Goal: Task Accomplishment & Management: Manage account settings

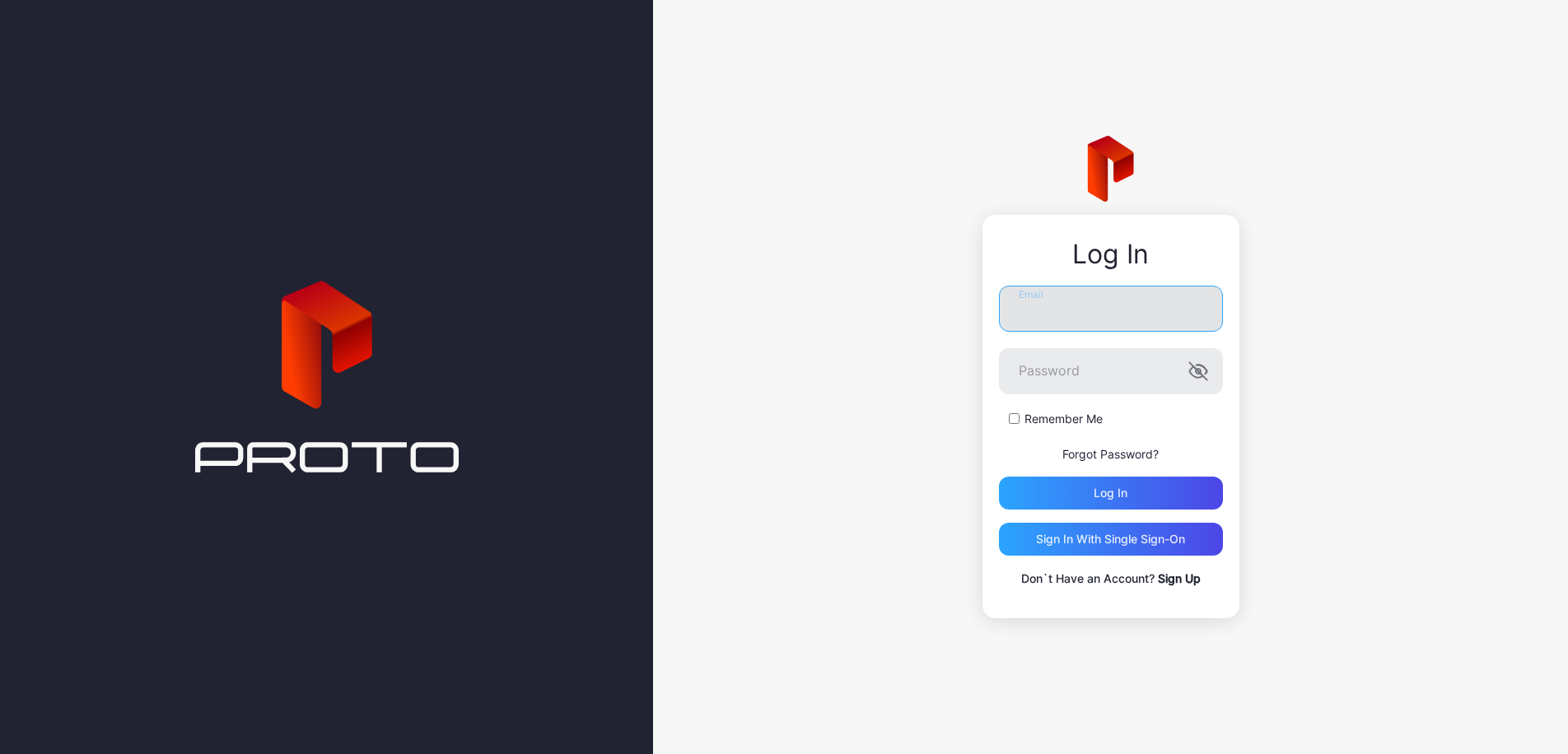
click at [1055, 298] on input "Email" at bounding box center [1110, 309] width 224 height 47
click at [1064, 319] on input "Email" at bounding box center [1110, 309] width 224 height 47
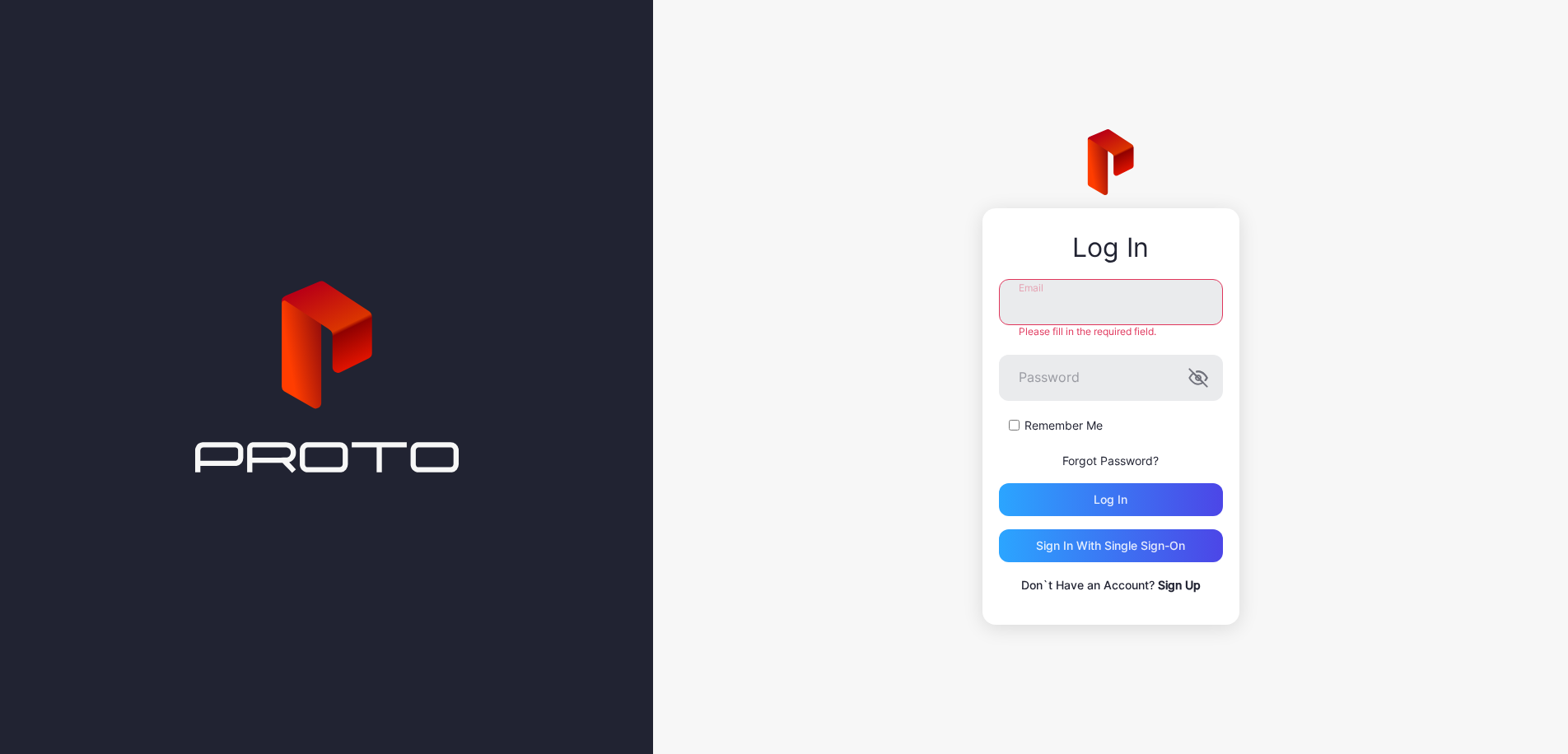
type input "**********"
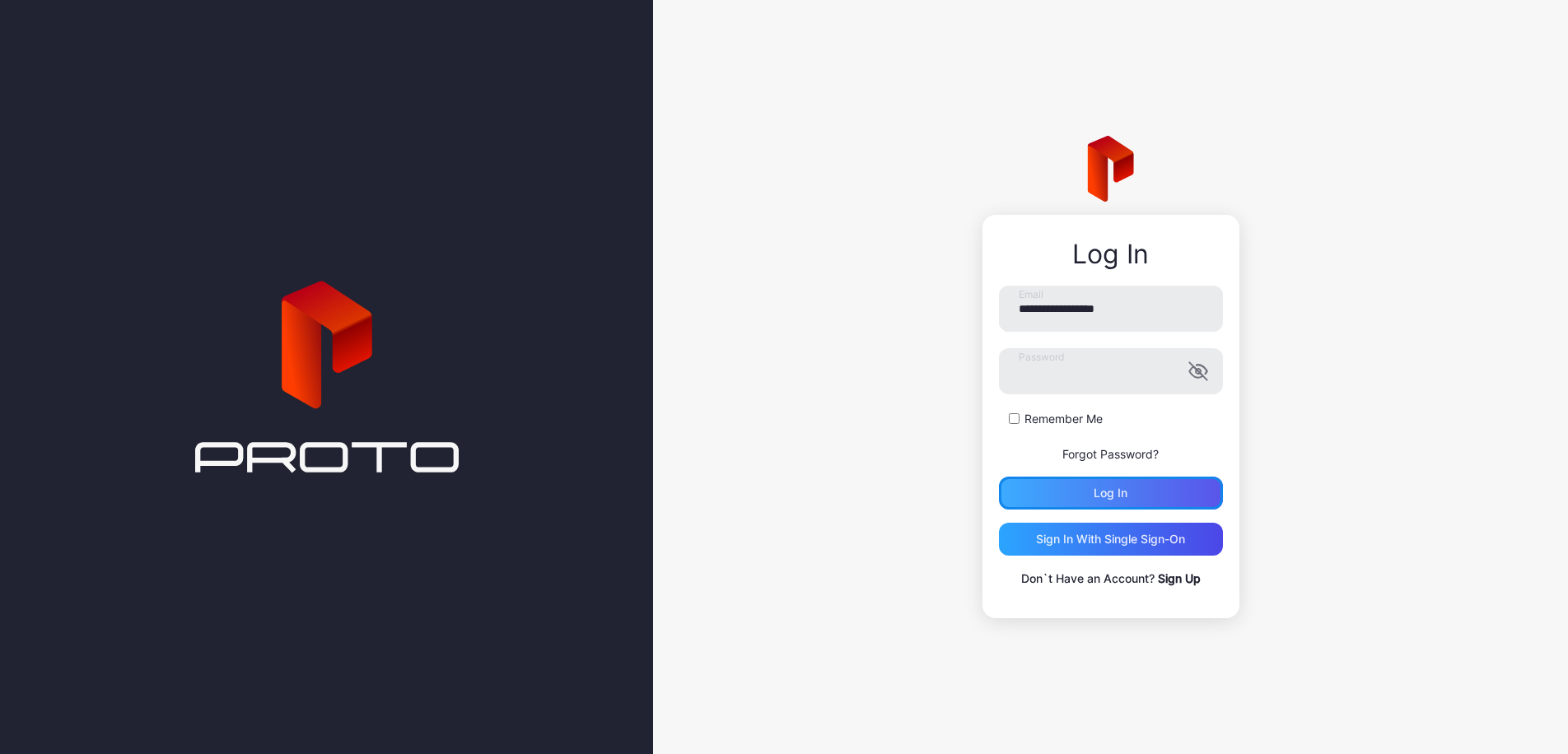
click at [1128, 488] on div "Log in" at bounding box center [1110, 493] width 224 height 33
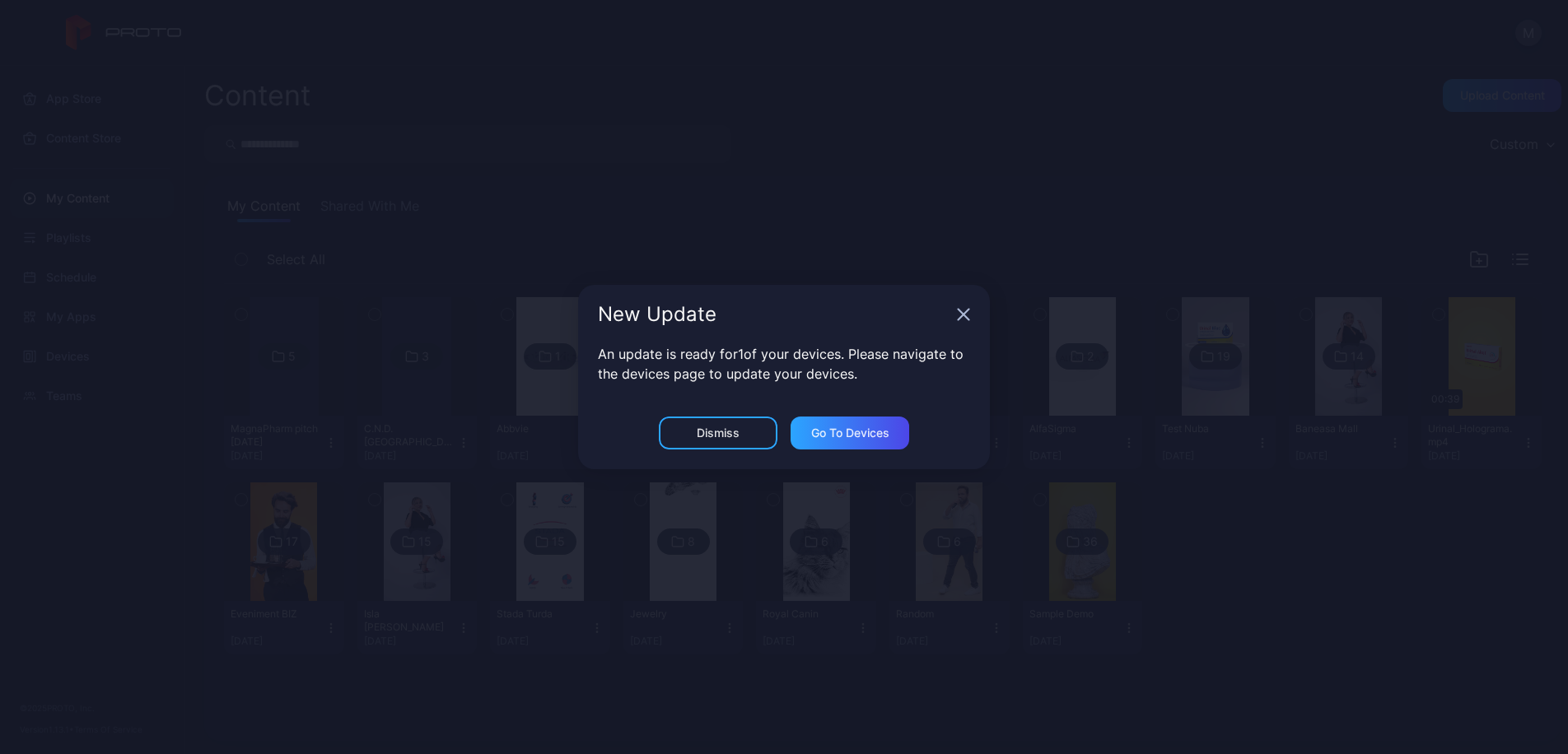
click at [955, 309] on div "New Update" at bounding box center [784, 314] width 412 height 59
click at [834, 428] on div "Go to devices" at bounding box center [850, 433] width 79 height 14
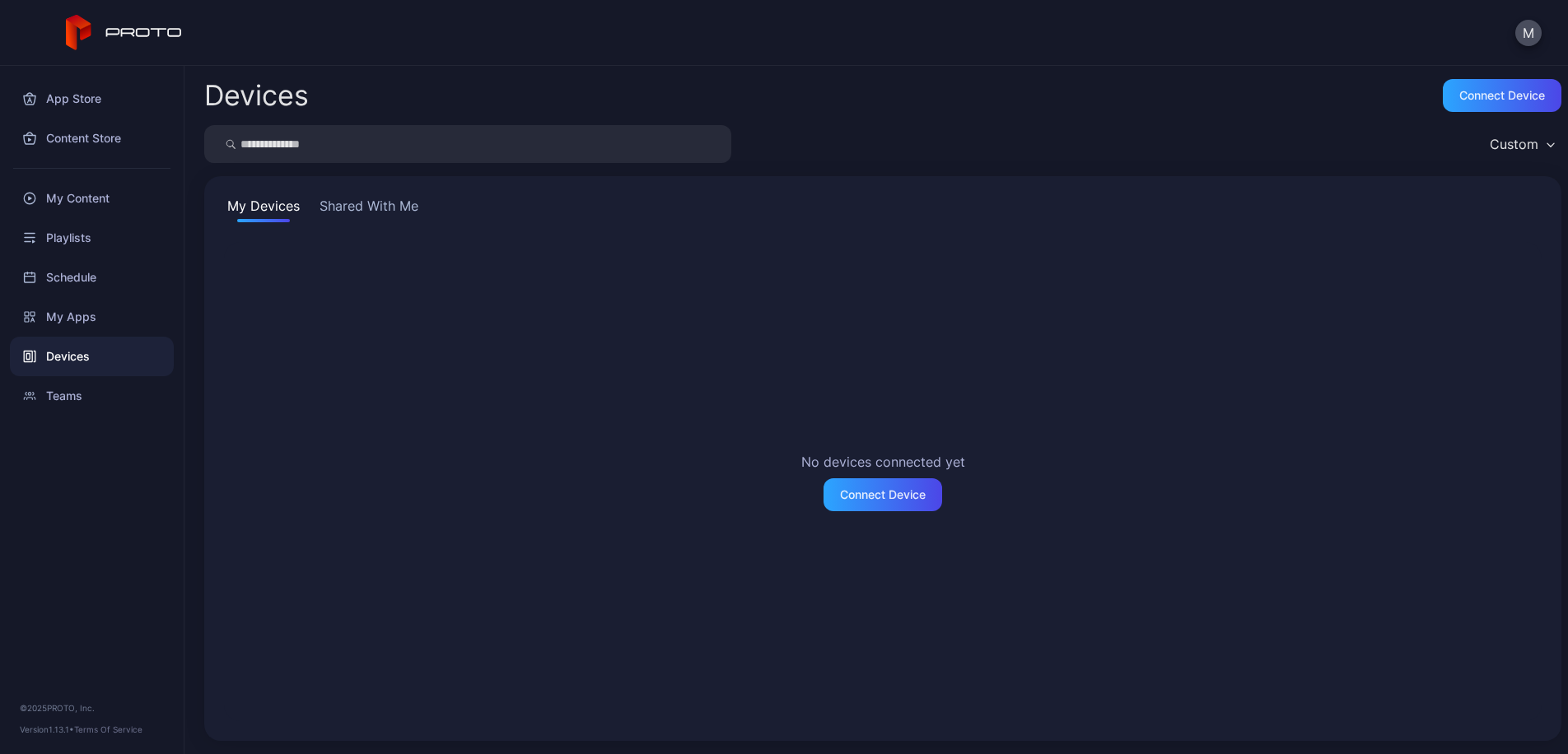
click at [407, 213] on button "Shared With Me" at bounding box center [368, 208] width 106 height 26
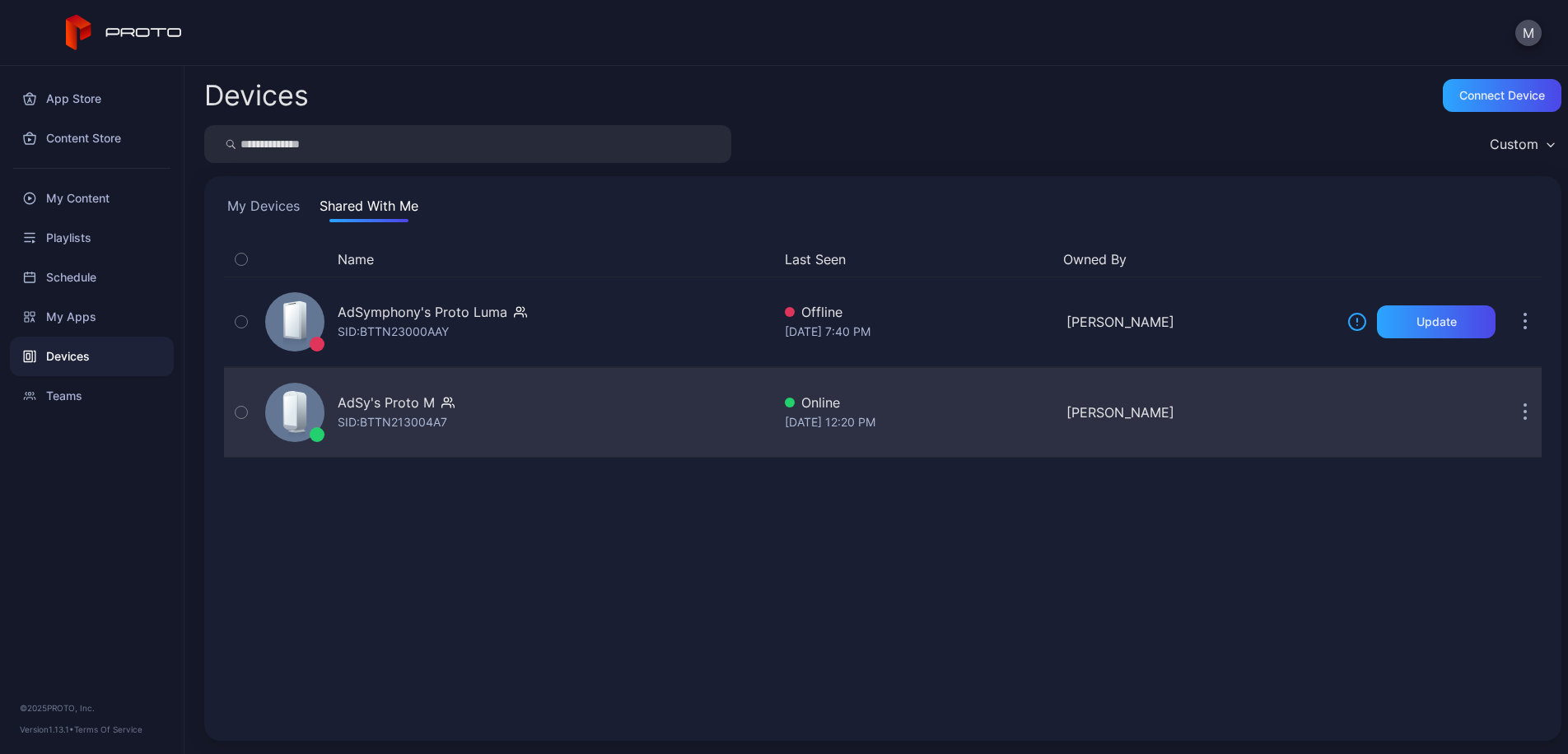
click at [711, 424] on div "AdSy's Proto M SID: BTTN213004A7" at bounding box center [515, 412] width 513 height 82
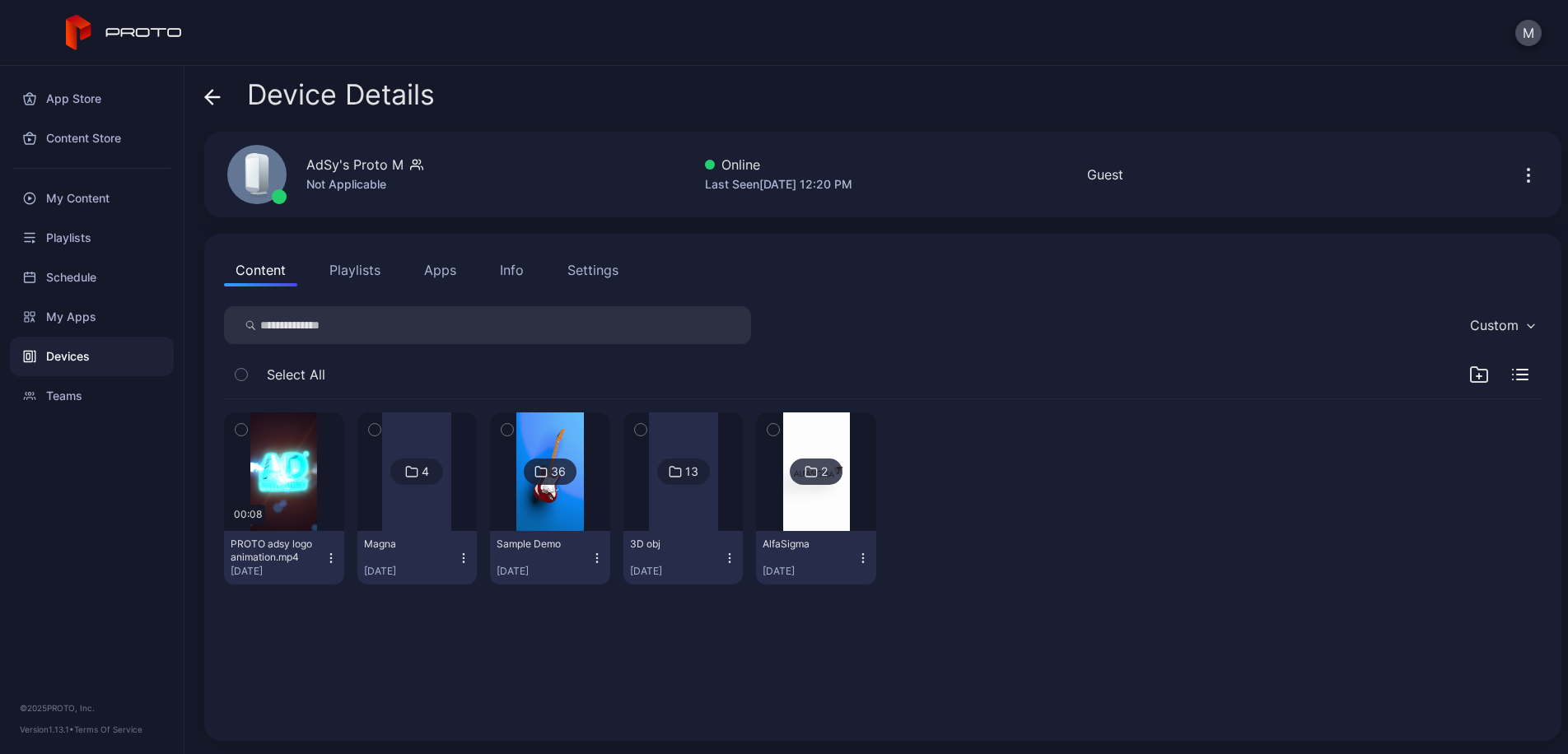
click at [504, 276] on div "Info" at bounding box center [512, 269] width 24 height 19
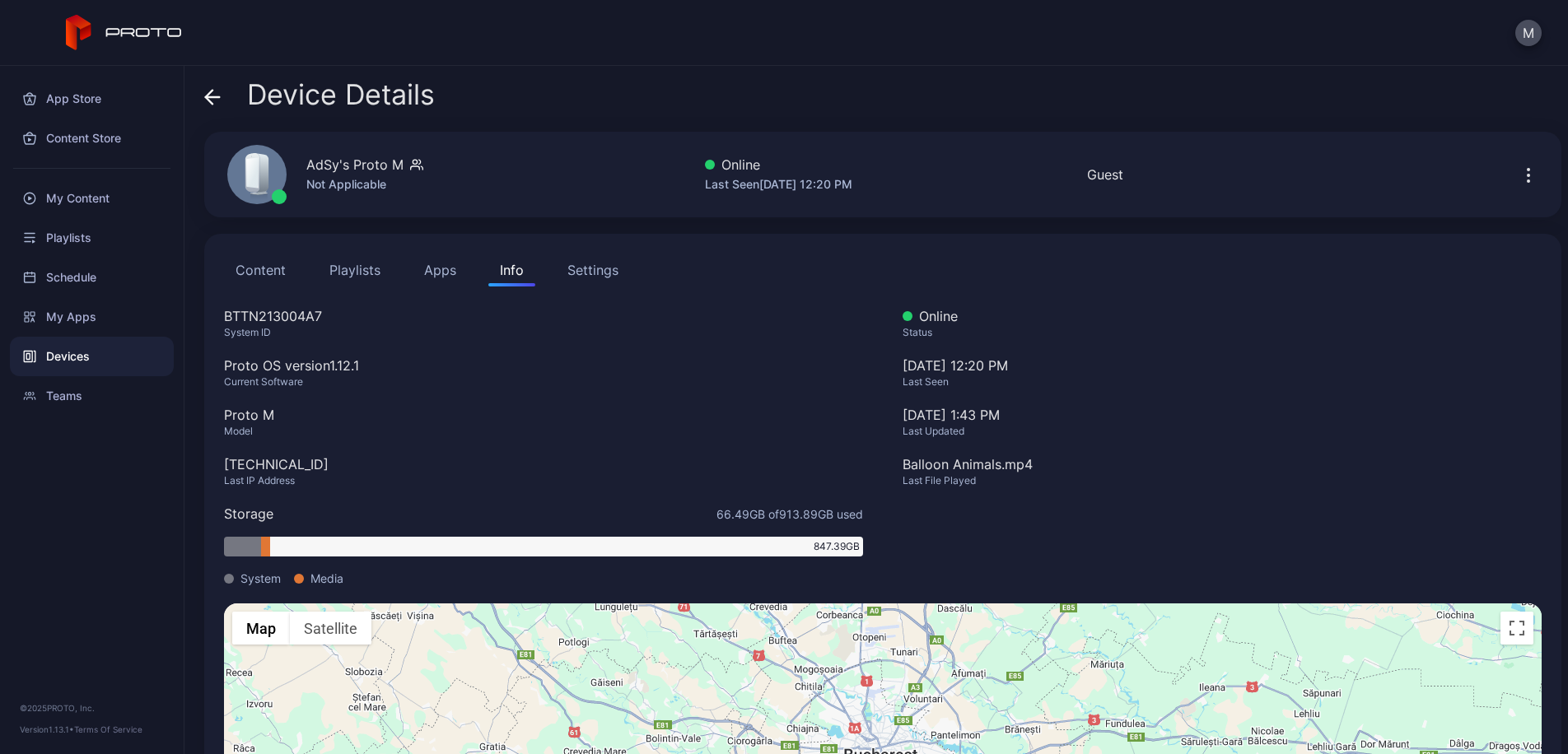
click at [575, 276] on div "Settings" at bounding box center [592, 269] width 51 height 19
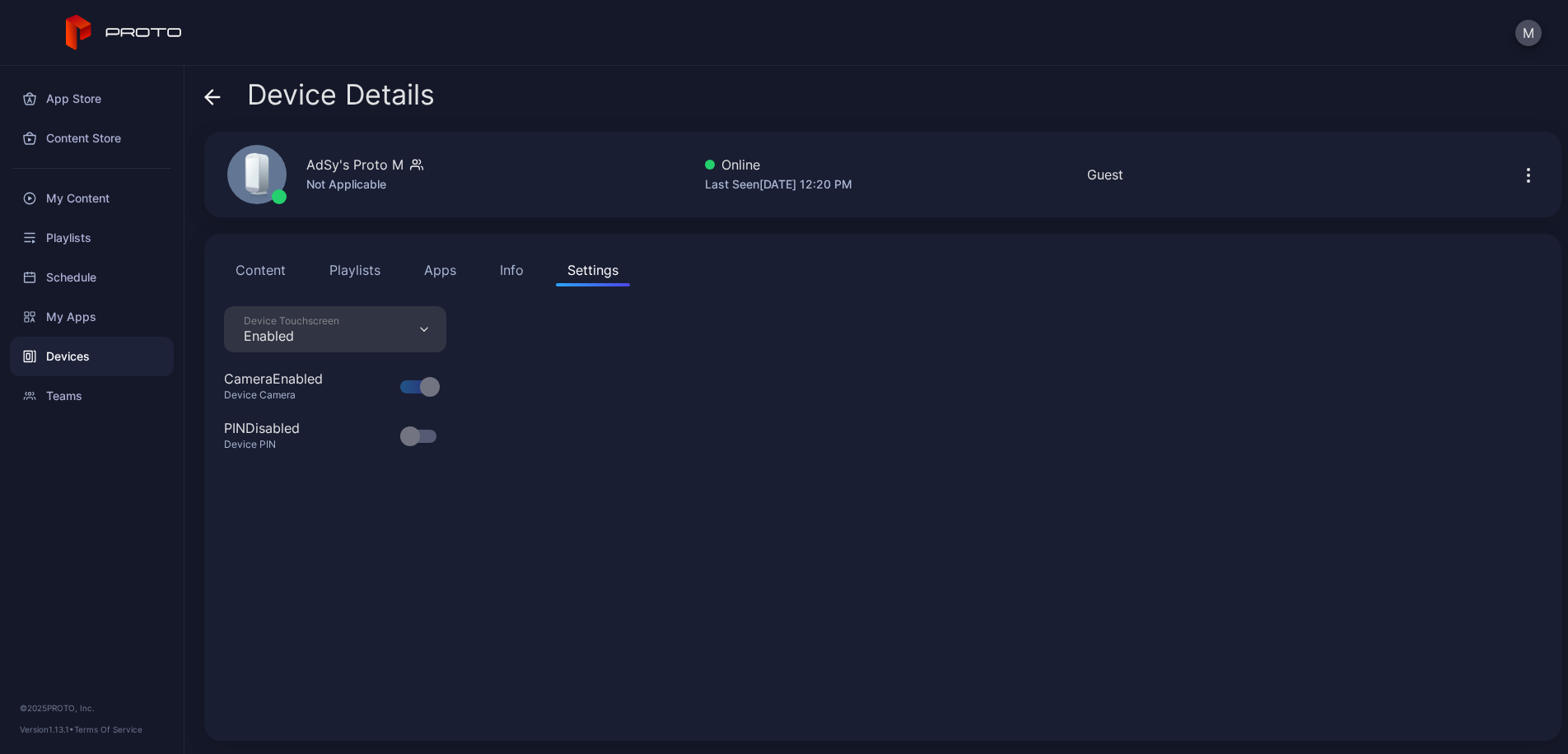
click at [273, 272] on button "Content" at bounding box center [261, 270] width 74 height 33
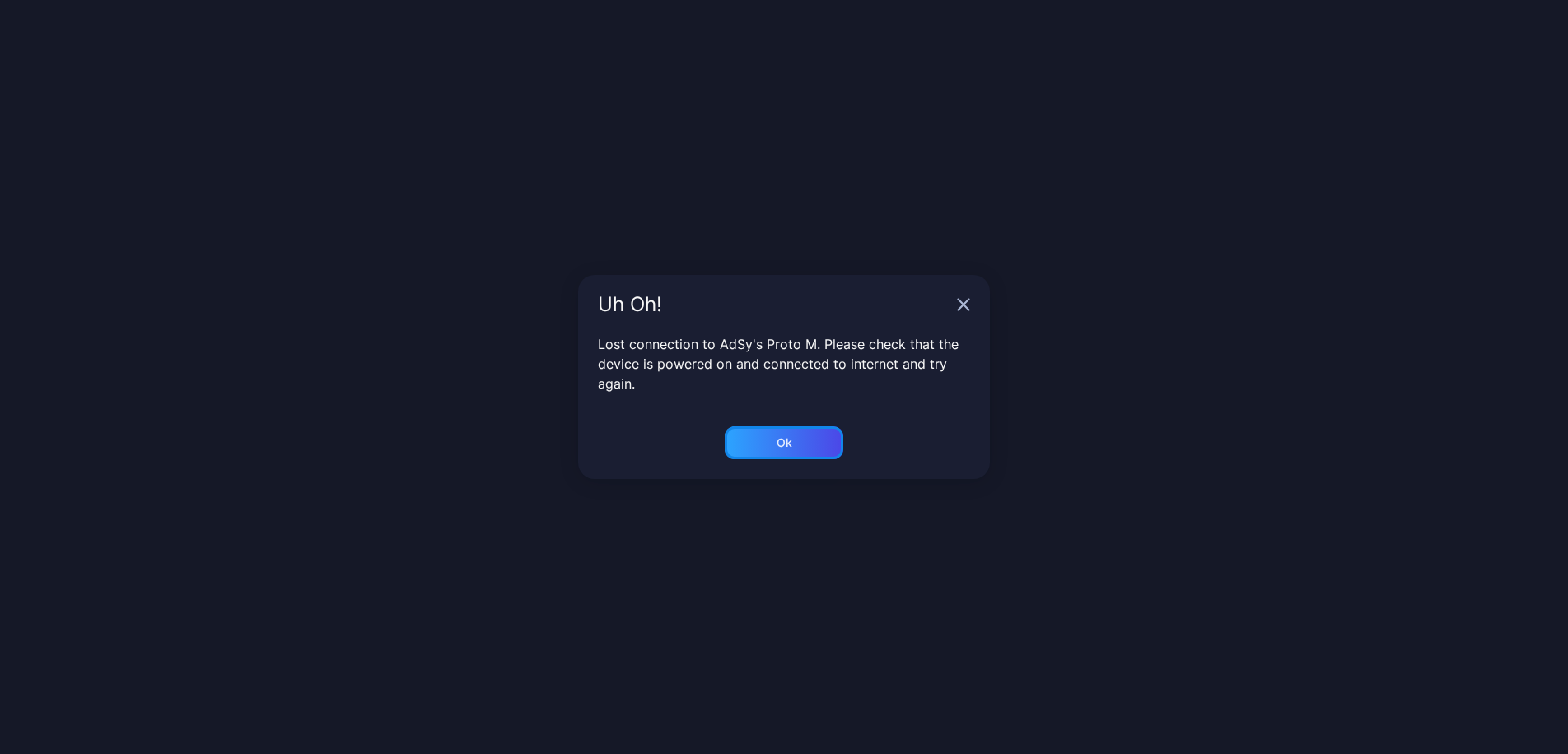
click at [796, 451] on div "Ok" at bounding box center [784, 443] width 118 height 33
click at [810, 449] on div "Ok" at bounding box center [784, 443] width 118 height 33
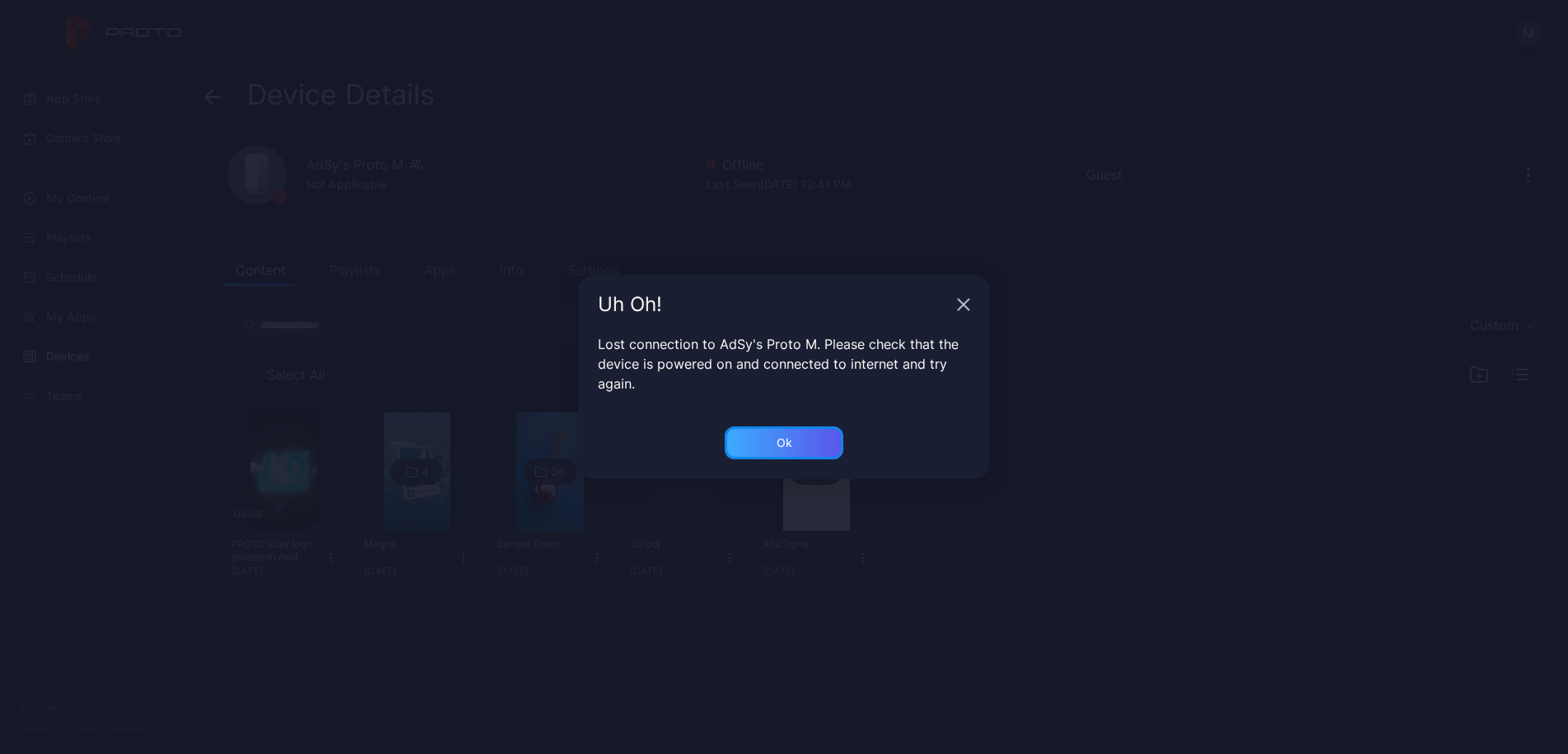
click at [800, 456] on div "Ok" at bounding box center [784, 443] width 118 height 33
